Goal: Transaction & Acquisition: Book appointment/travel/reservation

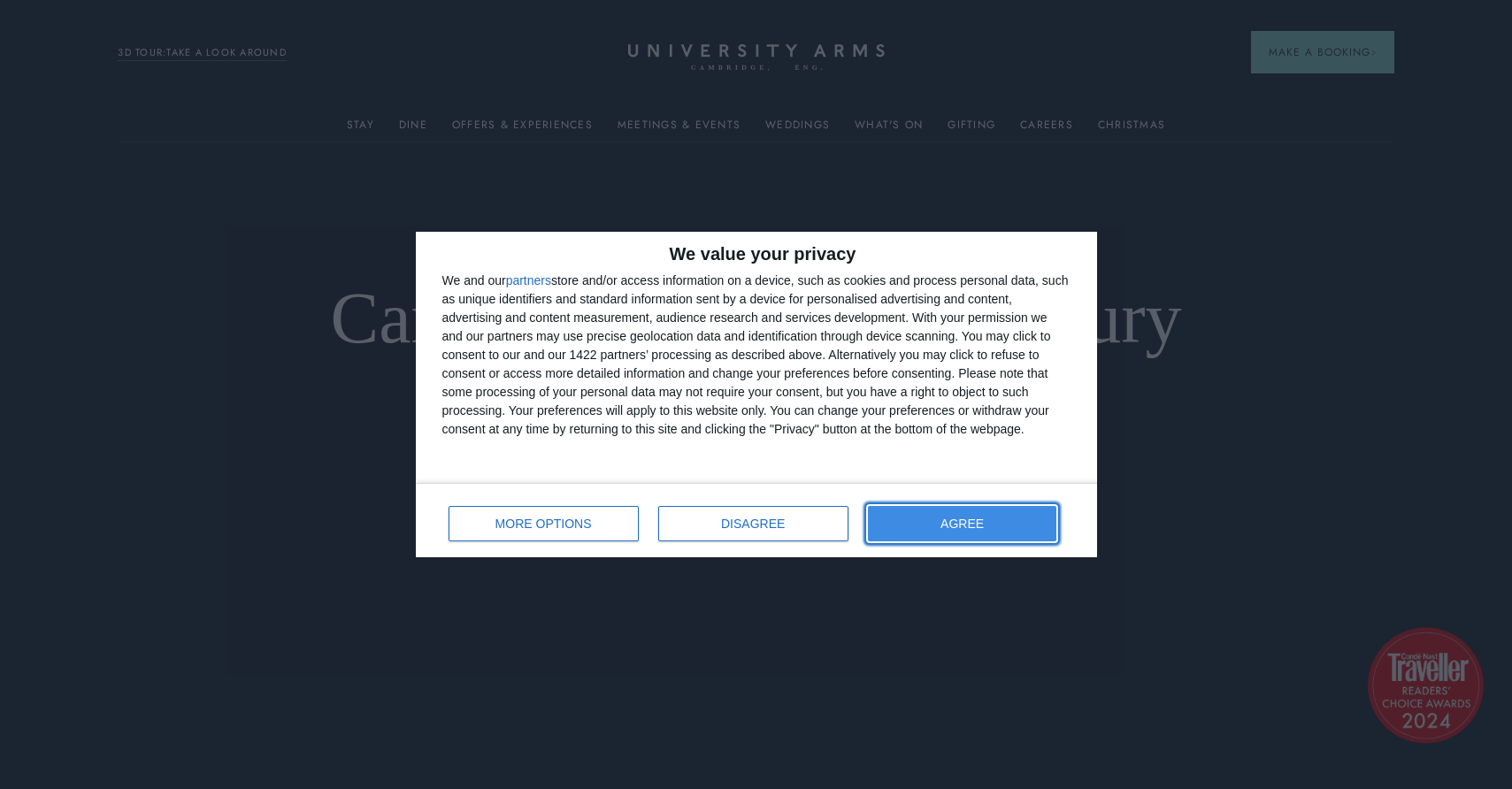
click at [962, 529] on span "AGREE" at bounding box center [962, 523] width 43 height 13
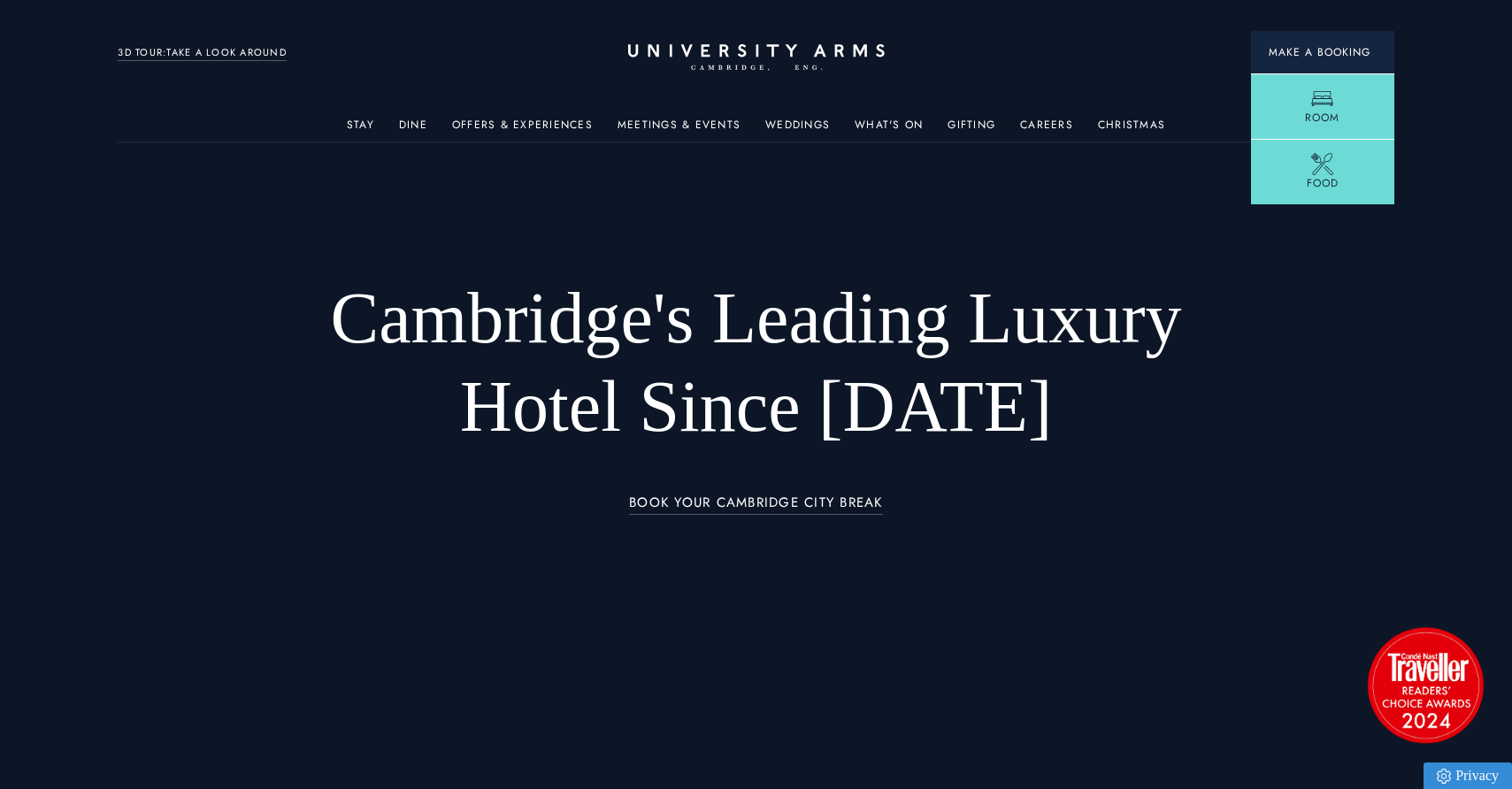
click at [1298, 59] on span "Make a Booking" at bounding box center [1322, 52] width 108 height 16
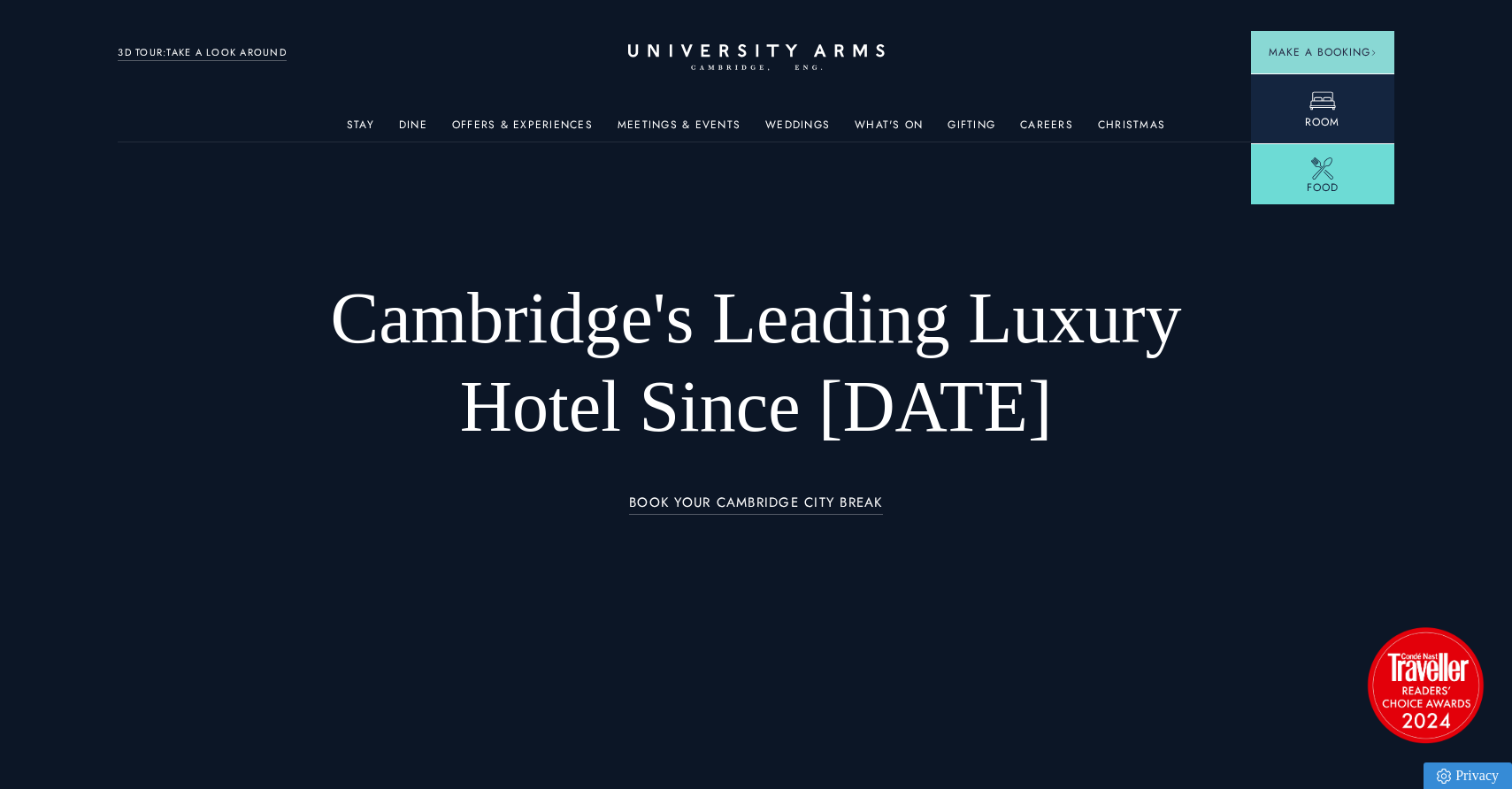
click at [1310, 109] on icon at bounding box center [1323, 101] width 27 height 27
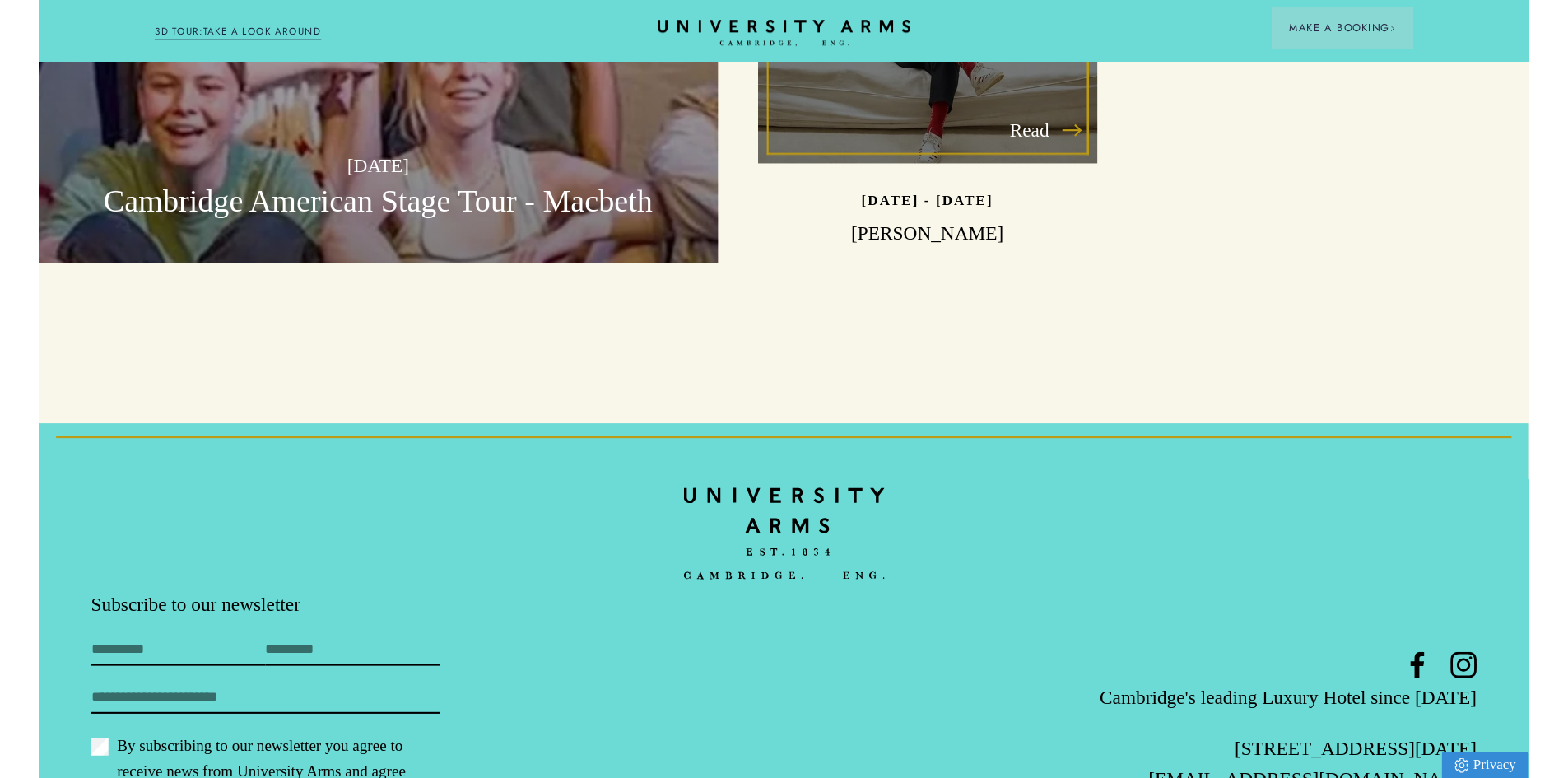
scroll to position [5153, 0]
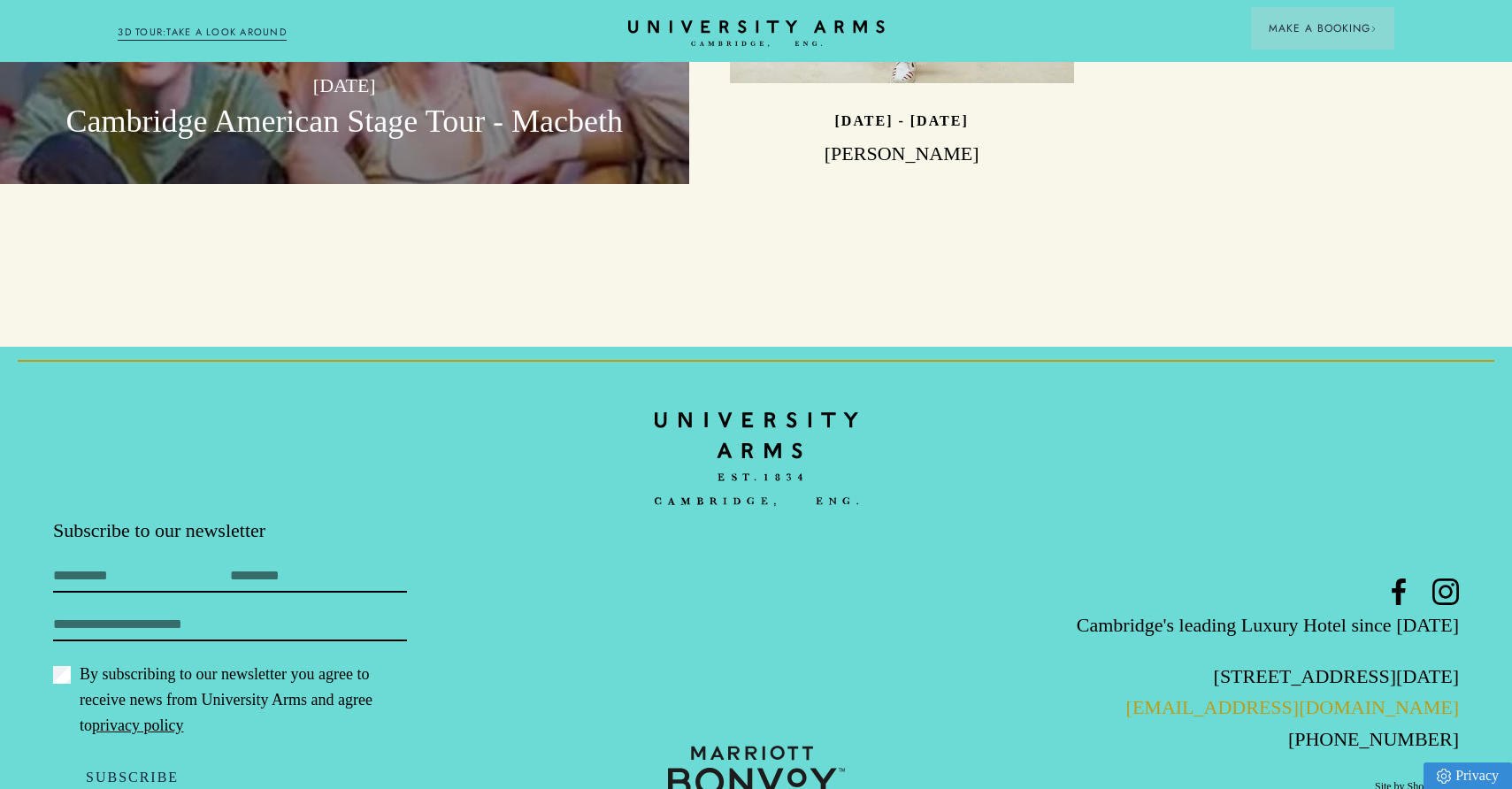
drag, startPoint x: 1480, startPoint y: 647, endPoint x: 1215, endPoint y: 654, distance: 265.1
click at [1215, 654] on footer "Subscribe to our newsletter First Name Last Name Email By subscribing to our ne…" at bounding box center [756, 598] width 1512 height 503
copy link "[EMAIL_ADDRESS][DOMAIN_NAME]"
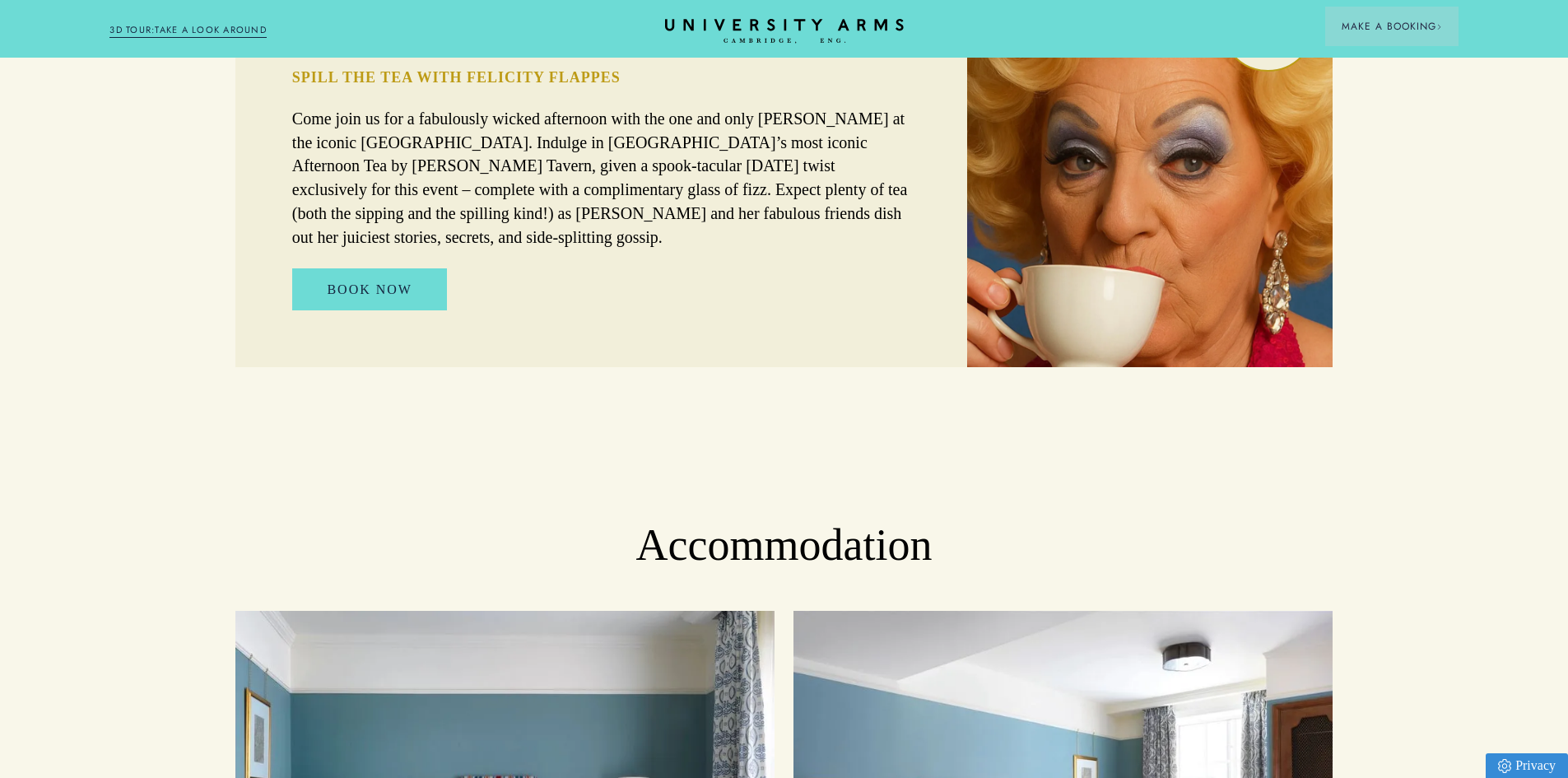
scroll to position [1283, 0]
